Goal: Task Accomplishment & Management: Manage account settings

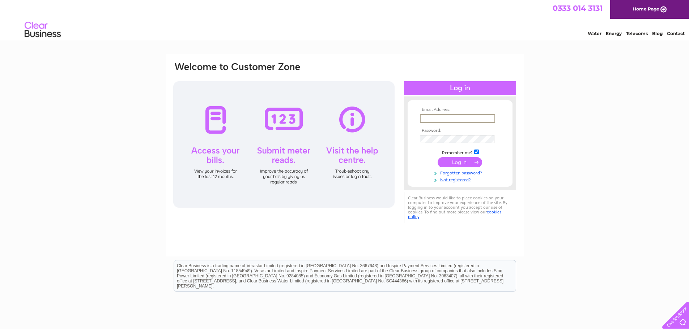
click at [435, 115] on input "text" at bounding box center [457, 118] width 75 height 9
click at [447, 118] on input "[EMAIL_ADDRESS][DOMAIN_NAME]" at bounding box center [457, 118] width 75 height 9
drag, startPoint x: 448, startPoint y: 118, endPoint x: 355, endPoint y: 134, distance: 95.2
click at [355, 134] on div "Email Address: [EMAIL_ADDRESS][DOMAIN_NAME] Password:" at bounding box center [344, 143] width 344 height 164
type input "[EMAIL_ADDRESS][DOMAIN_NAME]"
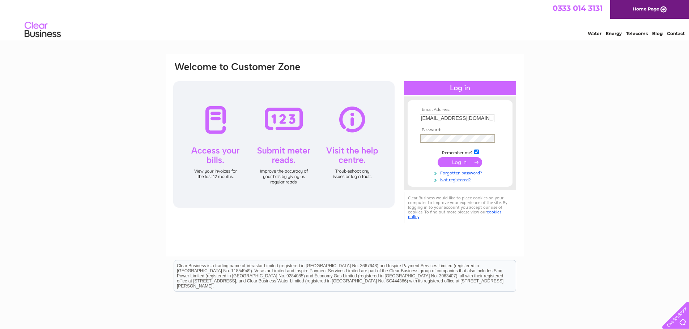
click at [437, 157] on input "submit" at bounding box center [459, 162] width 44 height 10
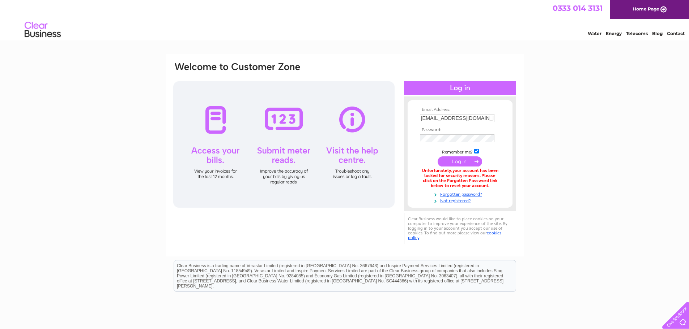
click at [459, 162] on input "submit" at bounding box center [459, 162] width 44 height 10
